Goal: Find specific page/section: Find specific page/section

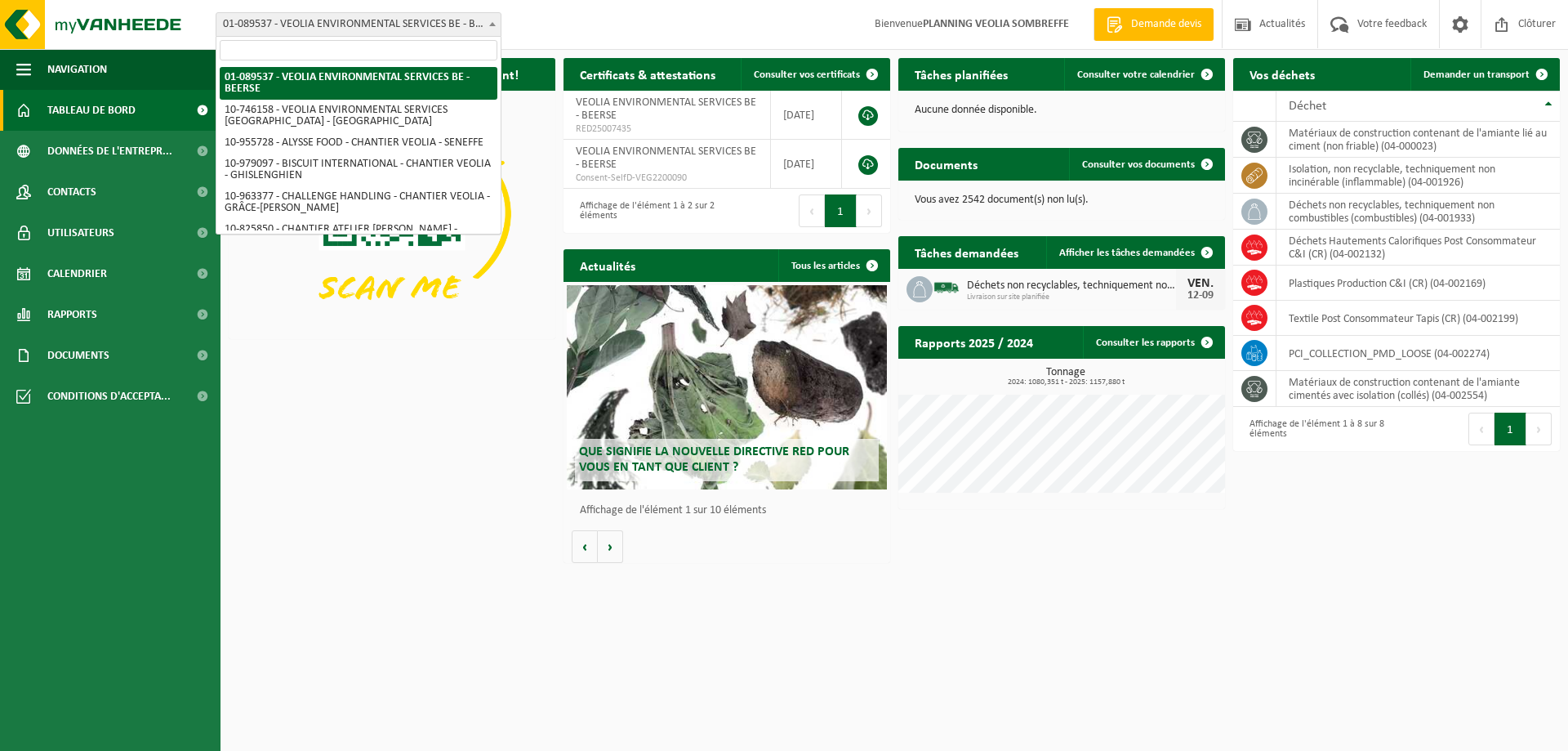
click at [330, 24] on span "01-089537 - VEOLIA ENVIRONMENTAL SERVICES BE - BEERSE" at bounding box center [358, 25] width 284 height 23
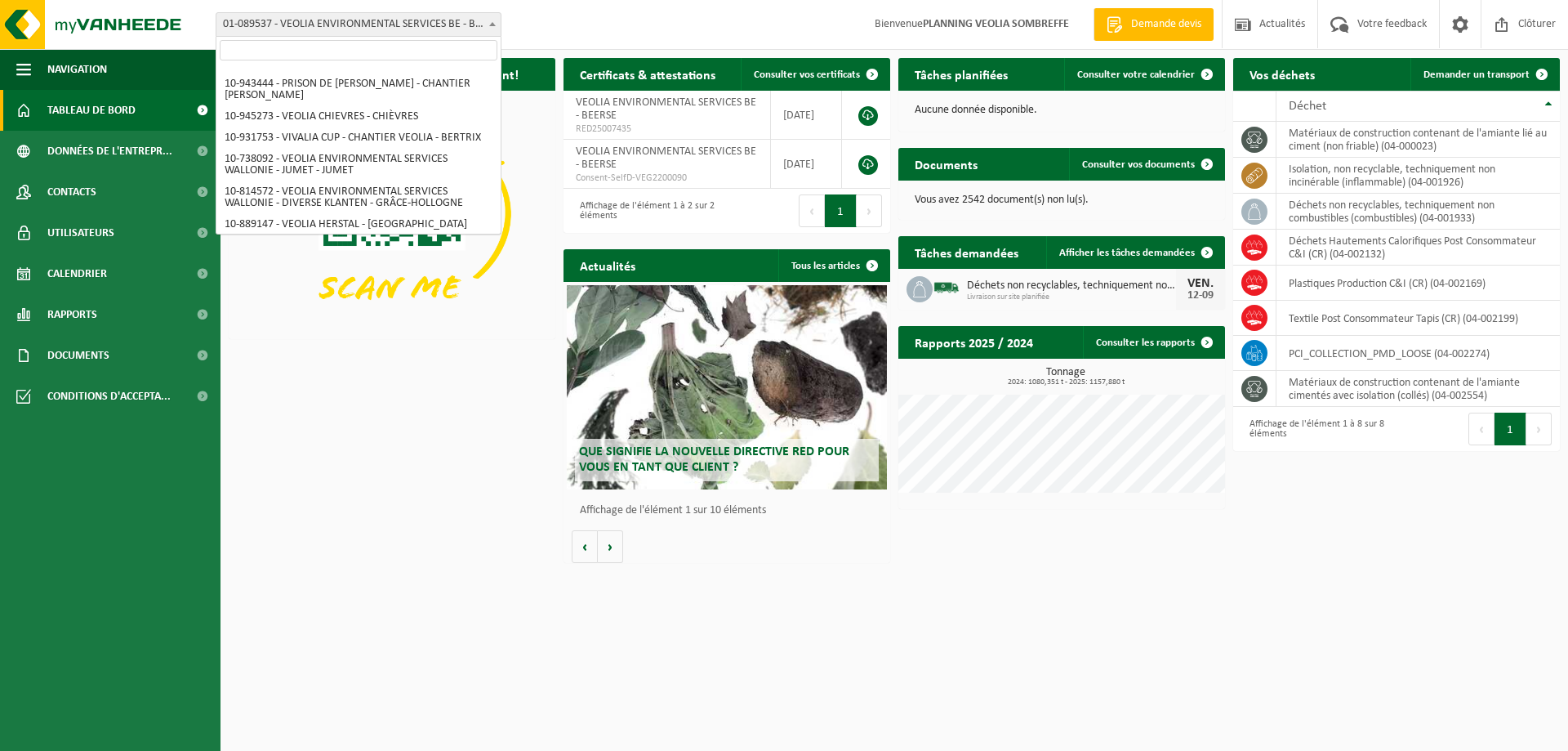
scroll to position [1203, 0]
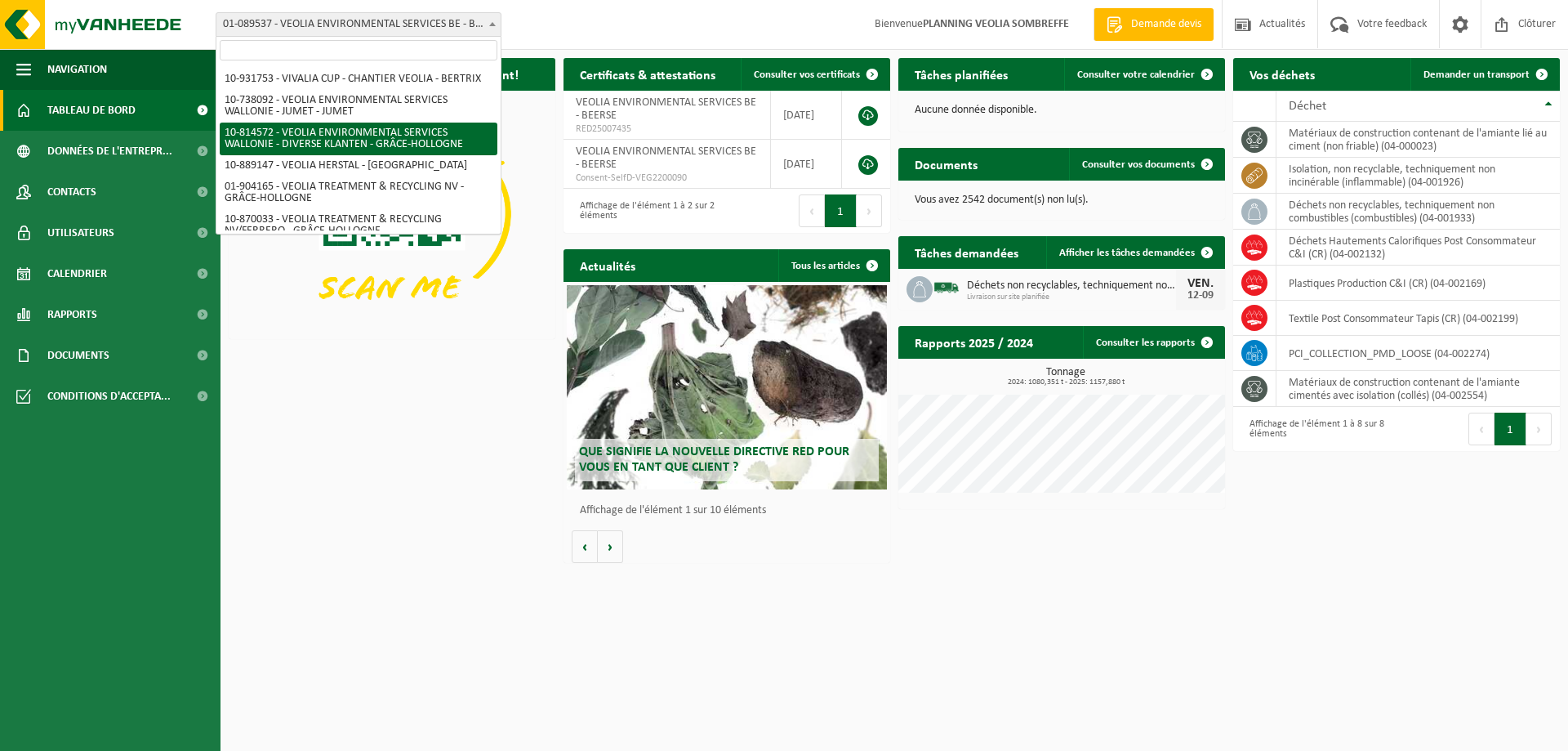
select select "37628"
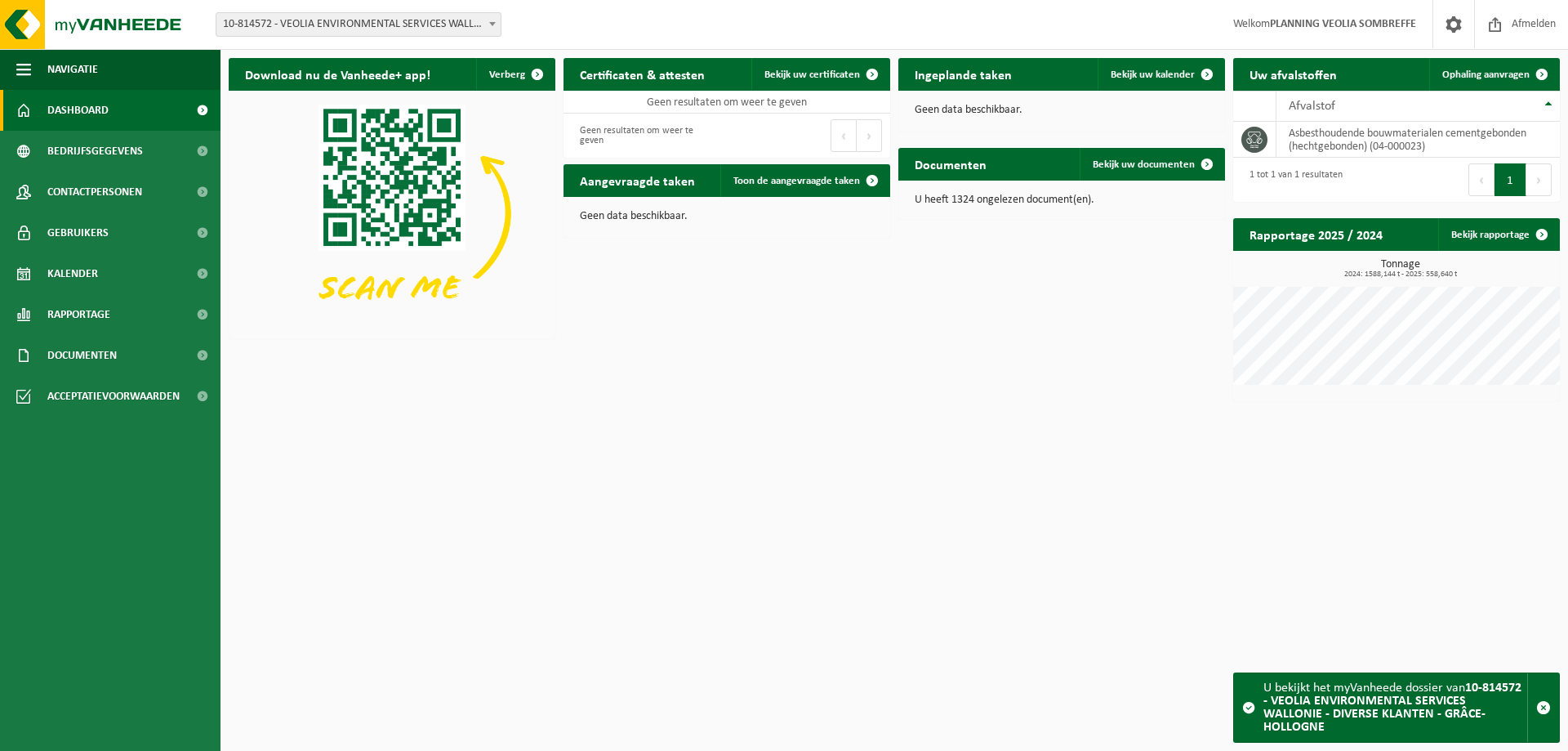
click at [718, 433] on html "Vestiging: 01-089537 - VEOLIA ENVIRONMENTAL SERVICES BE - BEERSE 10-746158 - VE…" at bounding box center [784, 375] width 1568 height 751
click at [115, 315] on link "Rapportage" at bounding box center [110, 314] width 220 height 41
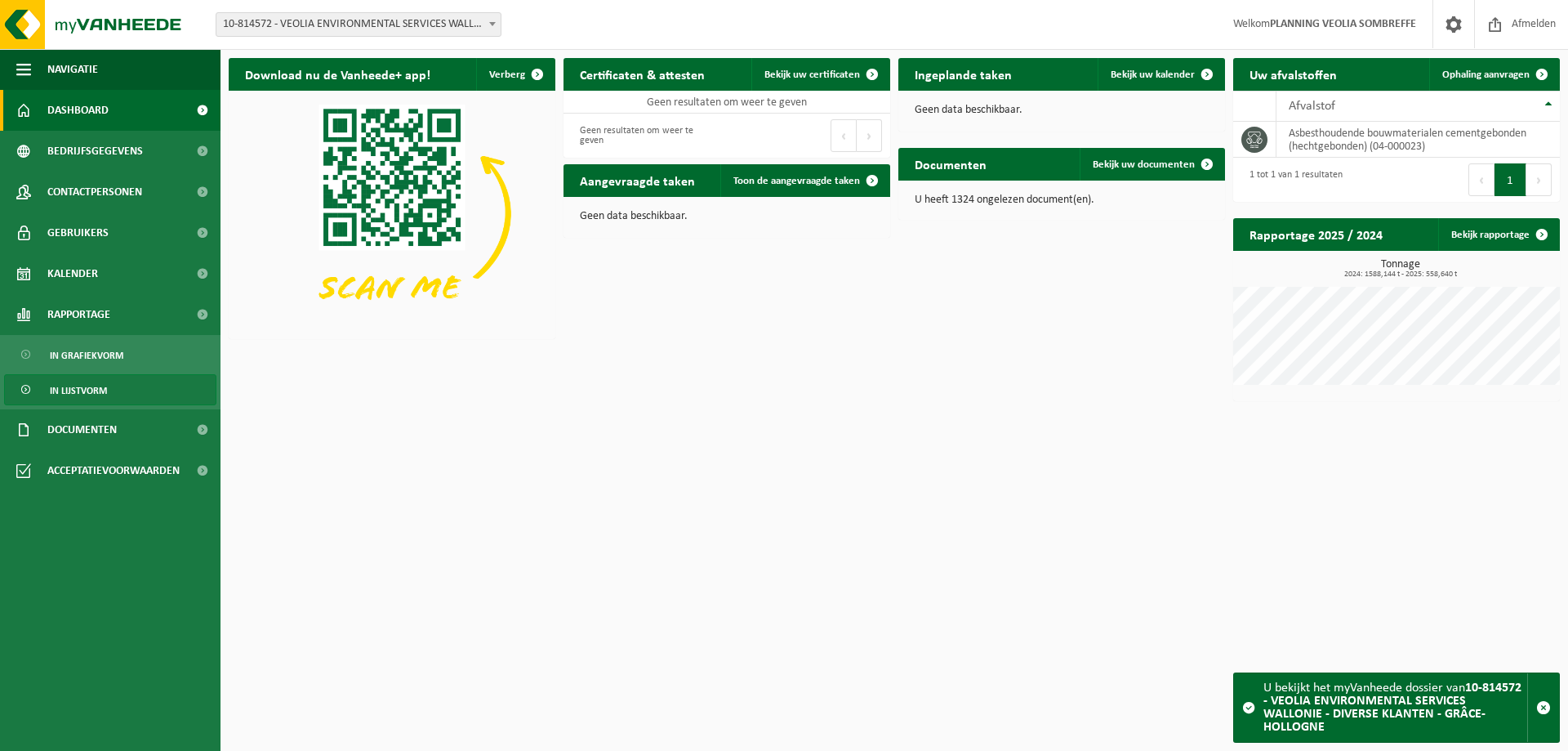
click at [108, 386] on link "In lijstvorm" at bounding box center [110, 390] width 213 height 31
